Goal: Transaction & Acquisition: Purchase product/service

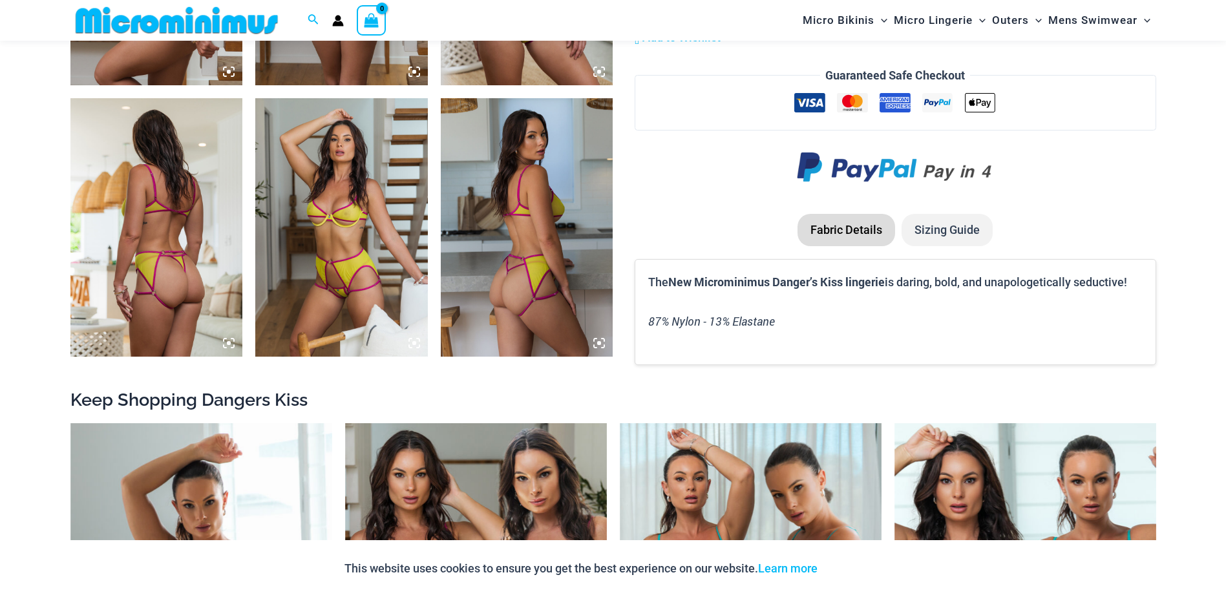
scroll to position [1605, 0]
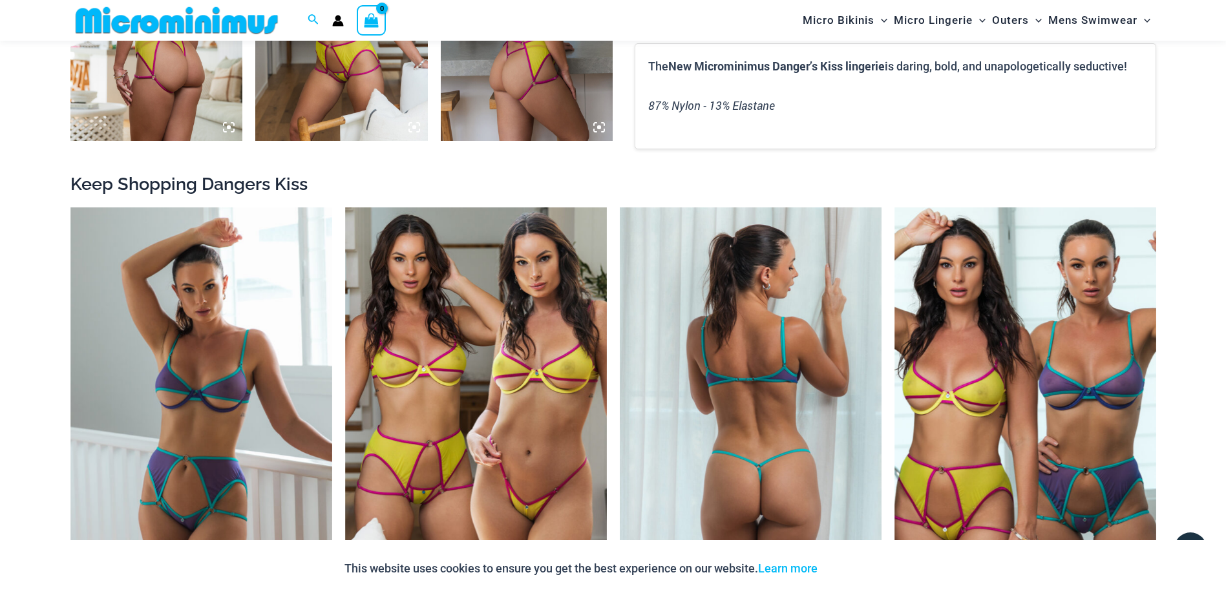
click at [697, 339] on img at bounding box center [751, 403] width 262 height 393
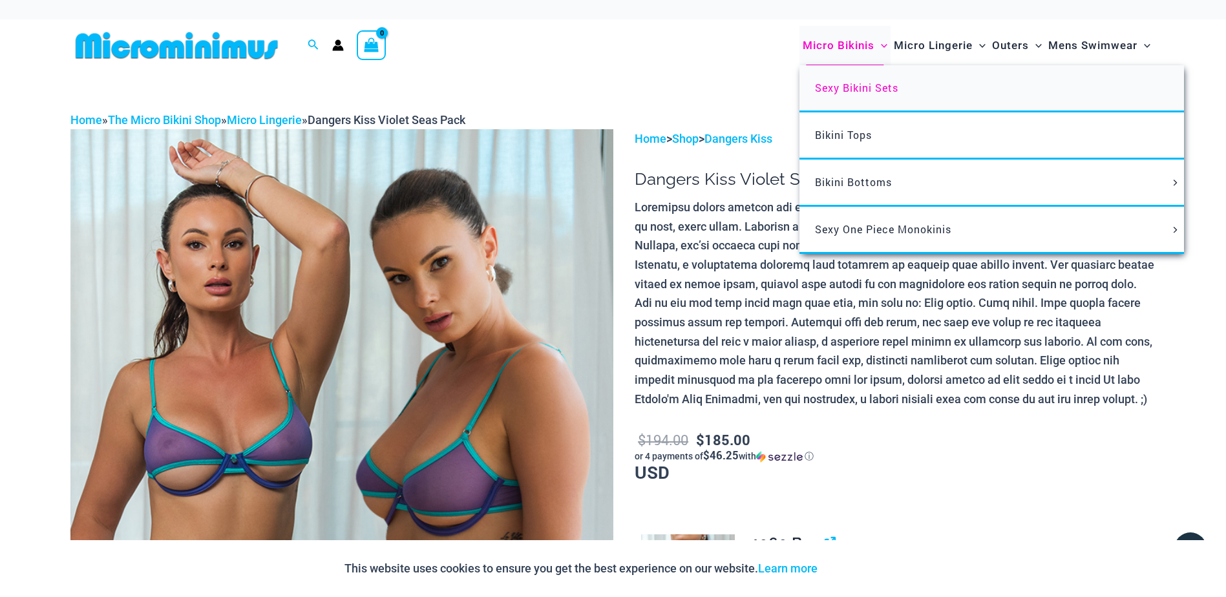
click at [848, 92] on span "Sexy Bikini Sets" at bounding box center [856, 88] width 83 height 14
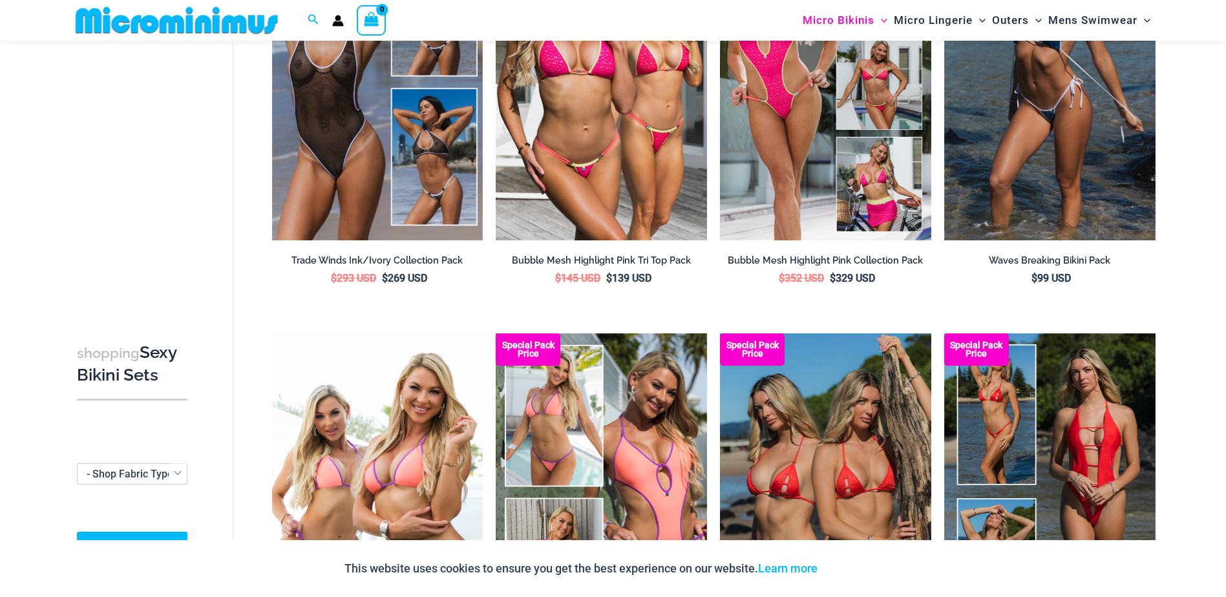
scroll to position [811, 0]
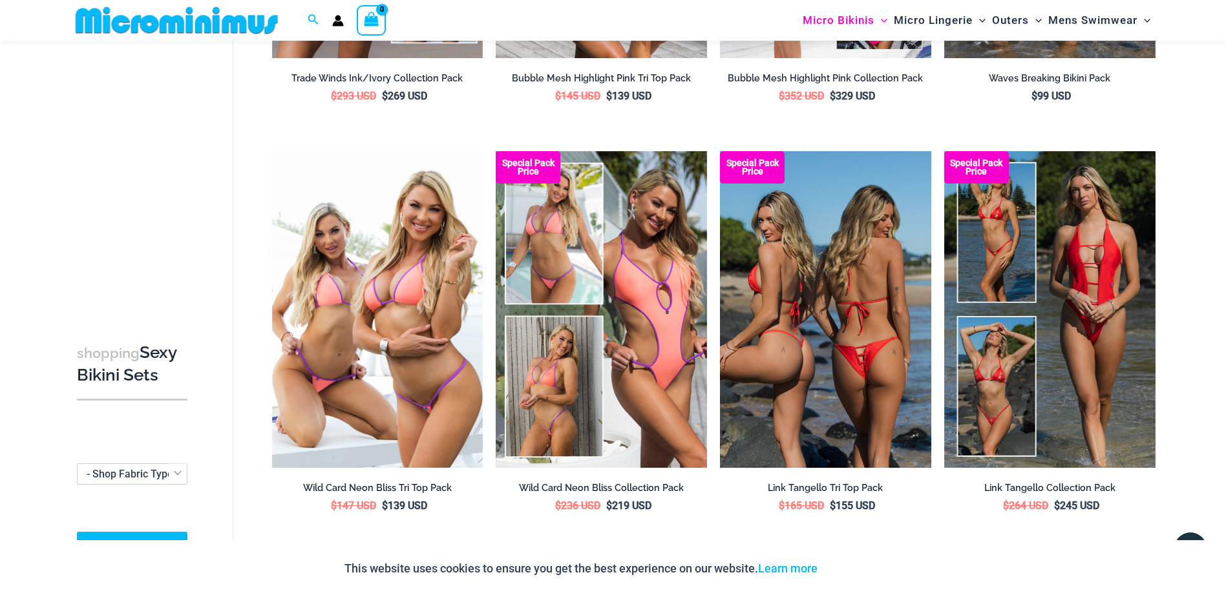
click at [829, 308] on img at bounding box center [825, 309] width 211 height 317
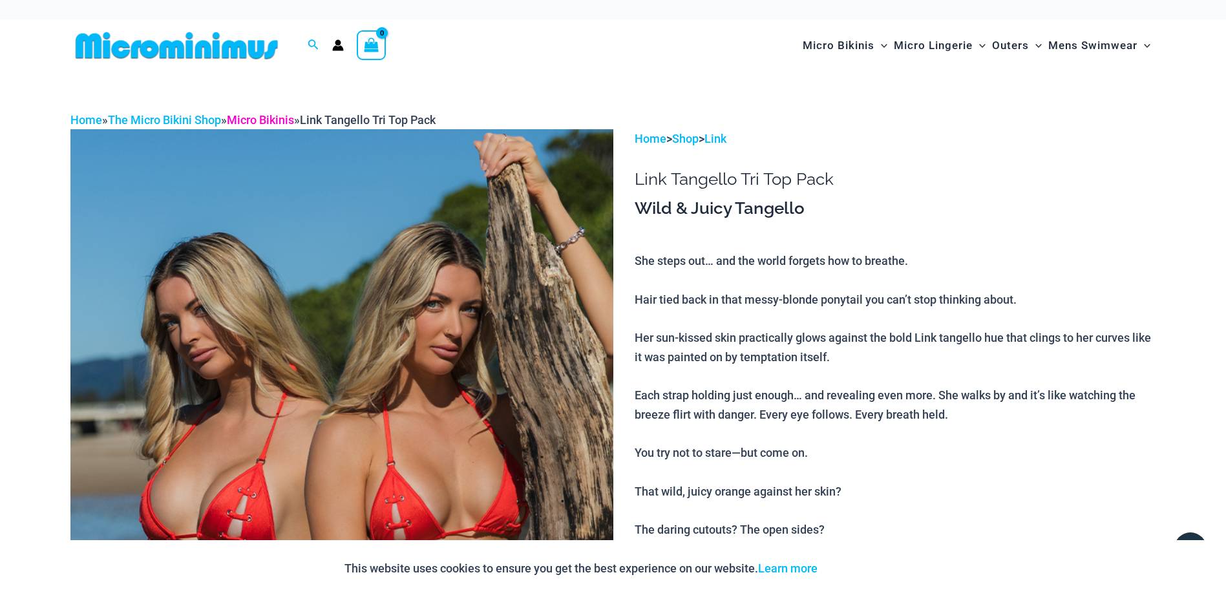
click at [258, 119] on link "Micro Bikinis" at bounding box center [260, 120] width 67 height 14
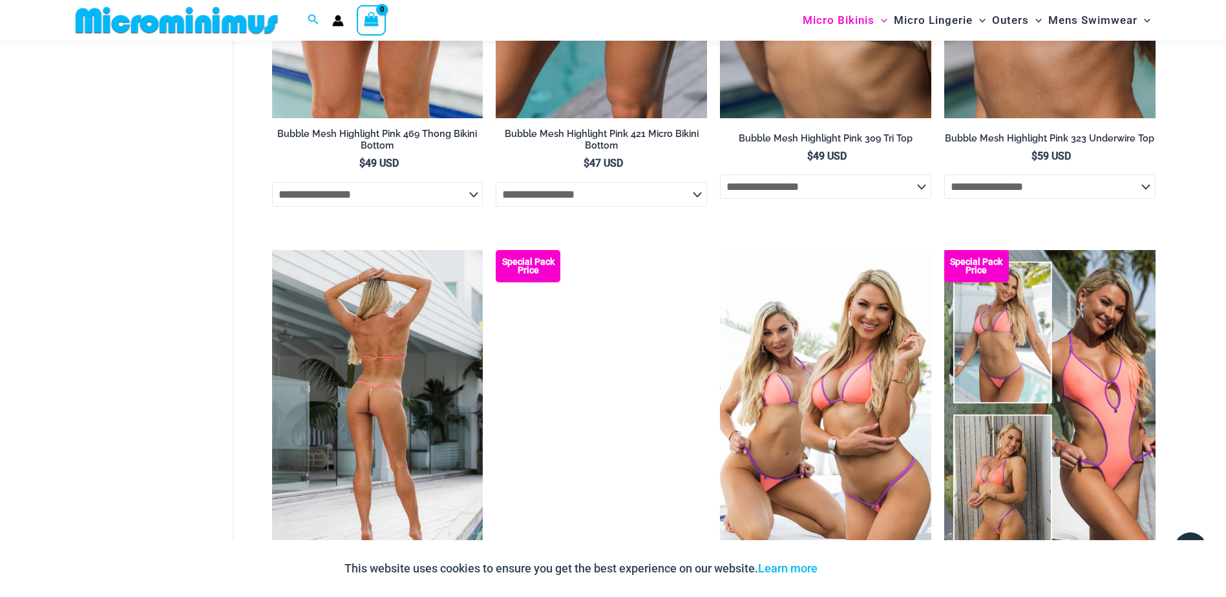
scroll to position [3082, 0]
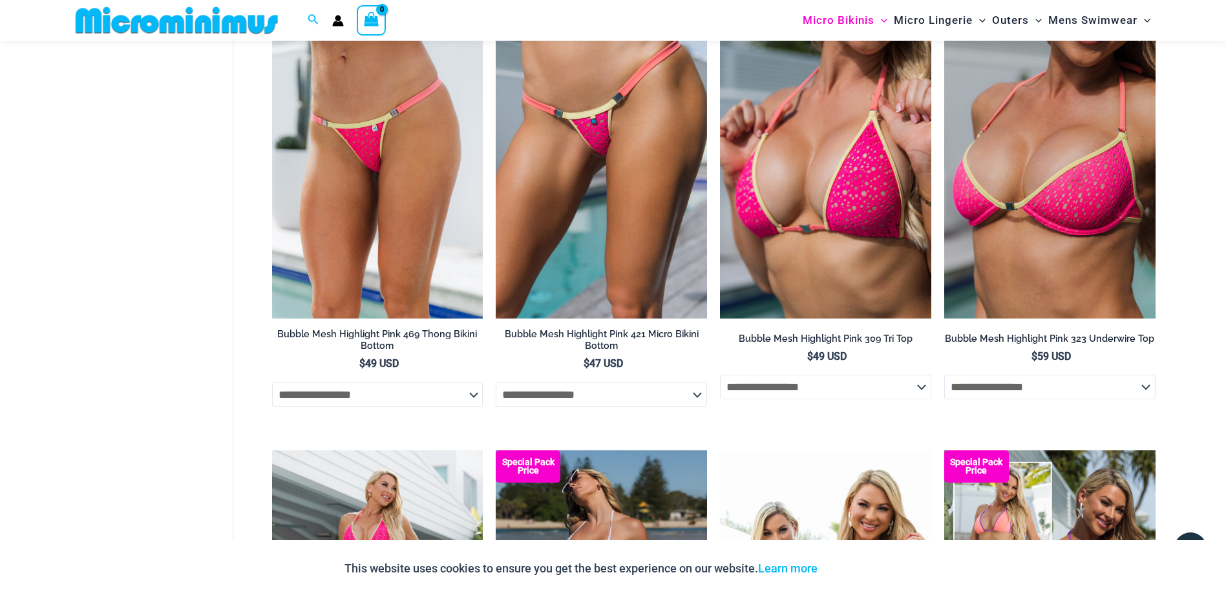
click at [199, 24] on img at bounding box center [176, 20] width 213 height 29
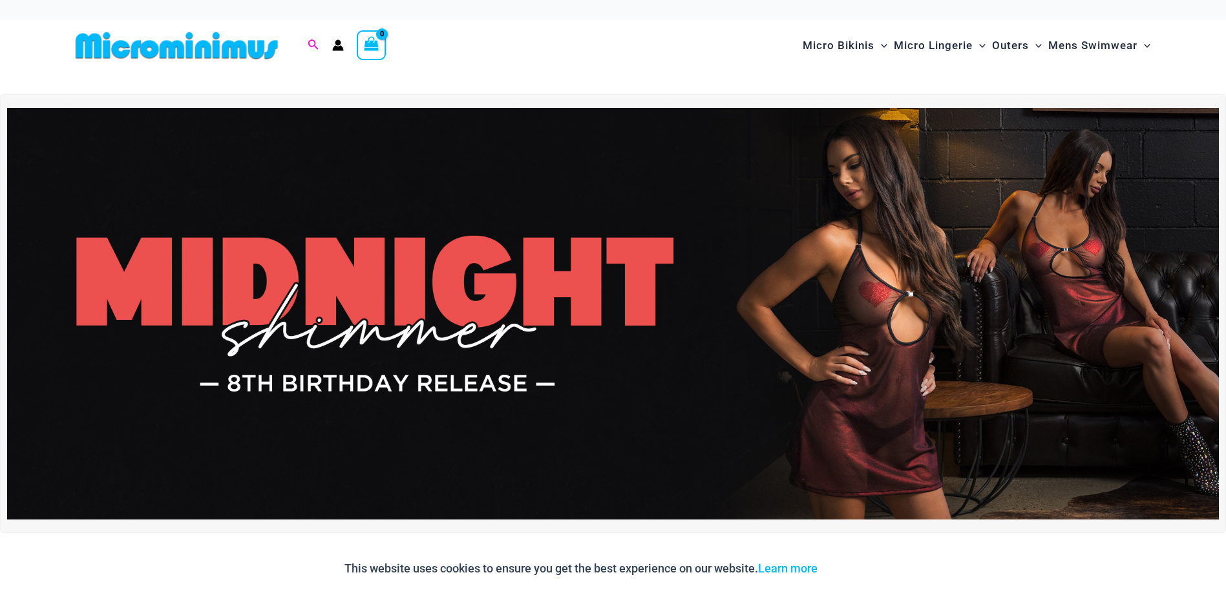
click at [312, 43] on icon "Search icon link" at bounding box center [313, 45] width 10 height 12
